Goal: Check status: Check status

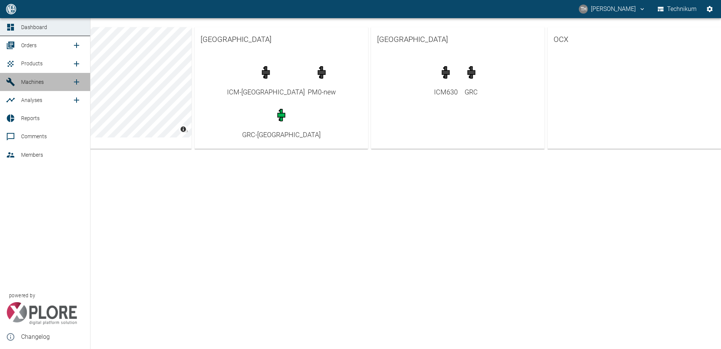
click at [26, 81] on span "Machines" at bounding box center [32, 82] width 23 height 6
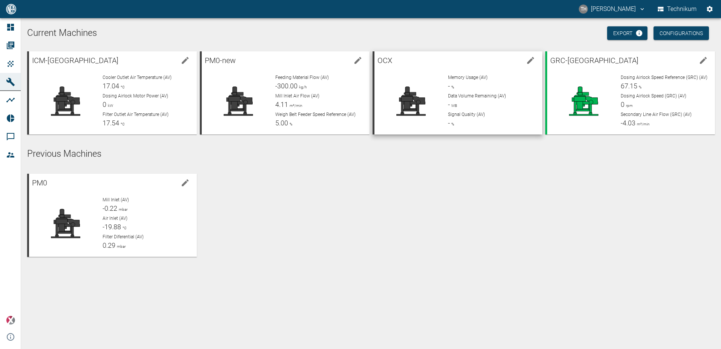
click at [448, 100] on div "Memory Usage (AV) - % Data Volume Remaining (AV) - MB Signal Quality (AV) - %" at bounding box center [489, 98] width 94 height 60
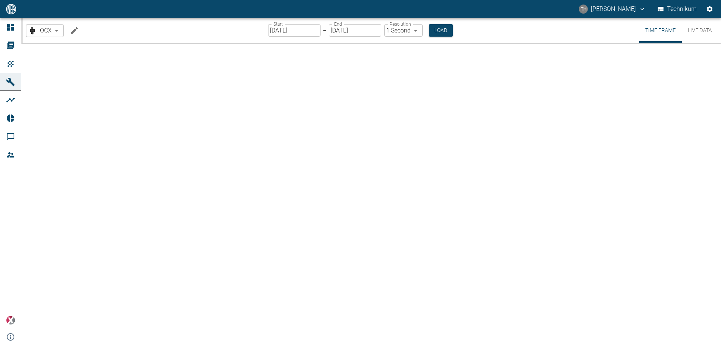
type input "2min"
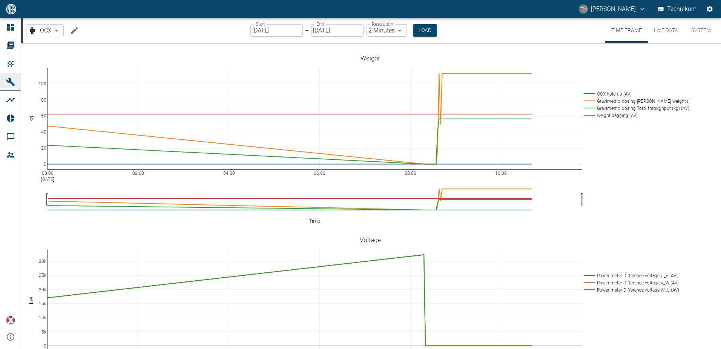
click at [274, 28] on input "[DATE]" at bounding box center [277, 30] width 52 height 12
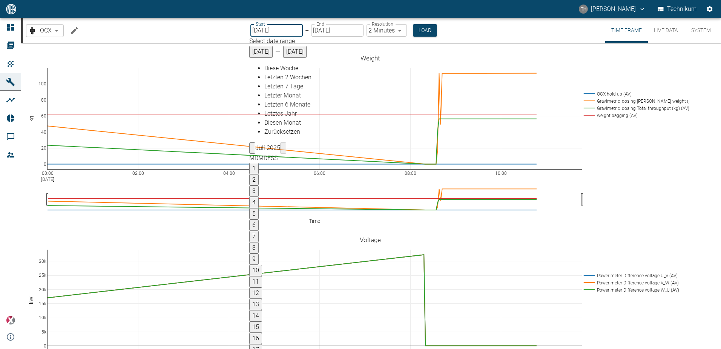
type input "[DATE]"
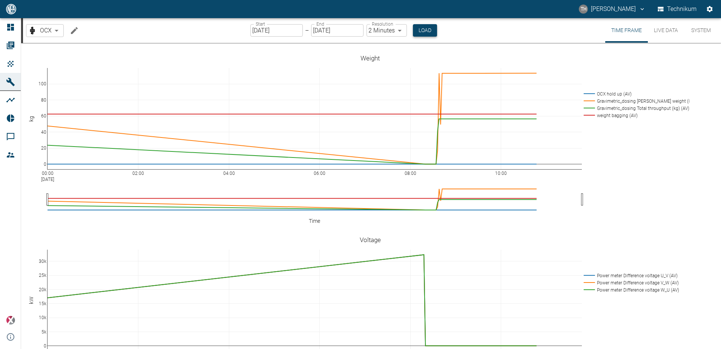
click at [426, 32] on button "Load" at bounding box center [425, 30] width 24 height 12
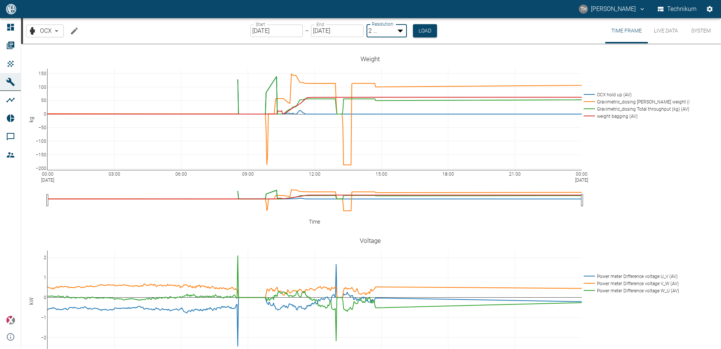
click at [399, 33] on body "TH [PERSON_NAME] Technikum Dashboard Orders Products Machines Analyses Reports …" at bounding box center [360, 174] width 721 height 349
drag, startPoint x: 381, startPoint y: 46, endPoint x: 433, endPoint y: 36, distance: 53.0
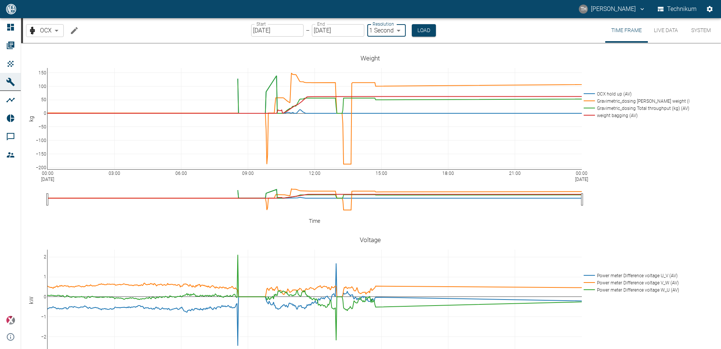
type input "1sec"
click at [429, 32] on button "Load" at bounding box center [424, 30] width 24 height 12
